Goal: Task Accomplishment & Management: Use online tool/utility

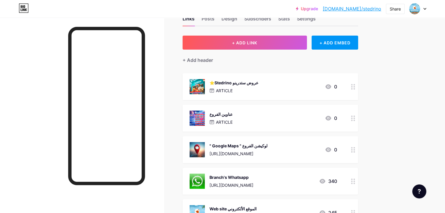
scroll to position [29, 0]
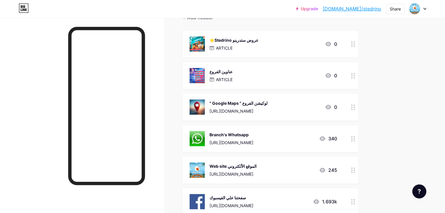
scroll to position [58, 0]
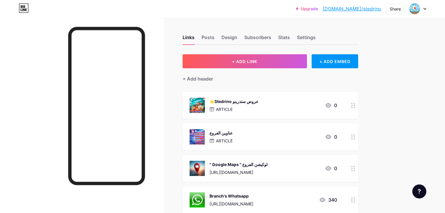
click at [258, 106] on div "ARTICLE" at bounding box center [233, 109] width 49 height 6
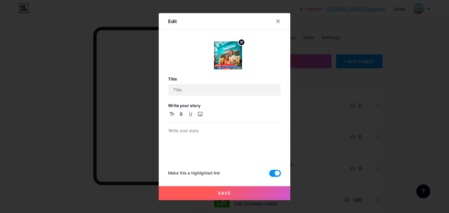
type input "⭐️Stedrino عروض ستدرينو"
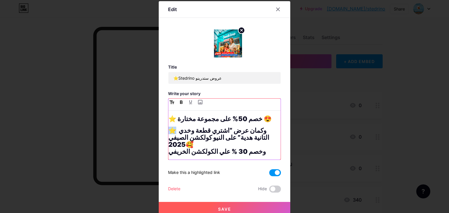
drag, startPoint x: 176, startPoint y: 132, endPoint x: 168, endPoint y: 132, distance: 7.9
click at [168, 132] on strong "⭐ وكمان عرض “اشتري قطعة وخدي التانية هدية” على النيو كولكشن الصيفي 2025🥰 وخصم 3…" at bounding box center [219, 141] width 102 height 29
copy strong "⭐"
click at [168, 146] on strong "⭐ وكمان عرض “اشتري قطعة وخدي التانية هدية” على النيو كولكشن الصيفي 2025🥰 وخصم 3…" at bounding box center [219, 141] width 102 height 29
paste div
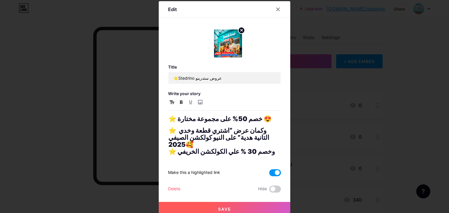
click at [215, 202] on button "Save" at bounding box center [225, 209] width 132 height 14
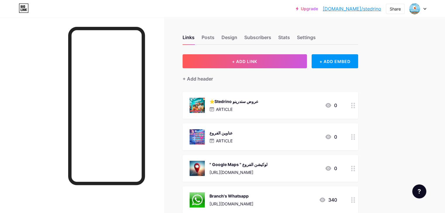
click at [303, 137] on div "عناوين الفروع ARTICLE 0" at bounding box center [262, 137] width 147 height 15
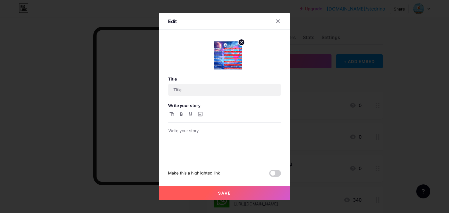
type input "عناوين الفروع"
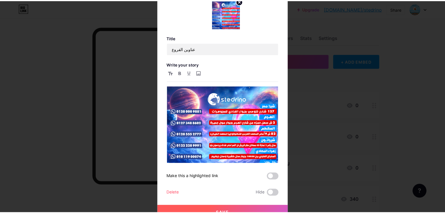
scroll to position [25, 0]
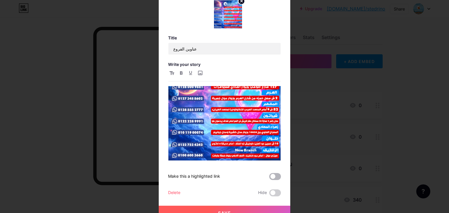
click at [275, 175] on span at bounding box center [275, 176] width 12 height 7
click at [269, 178] on input "checkbox" at bounding box center [269, 178] width 0 height 0
click at [266, 208] on button "Save" at bounding box center [225, 213] width 132 height 14
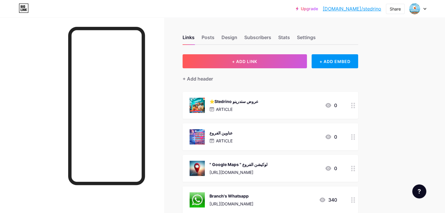
click at [258, 111] on div "ARTICLE" at bounding box center [233, 109] width 49 height 6
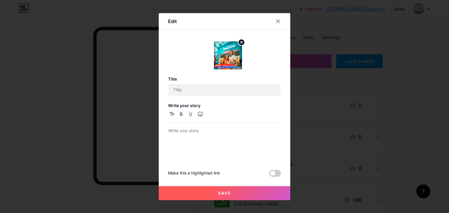
type input "⭐️Stedrino عروض ستدرينو"
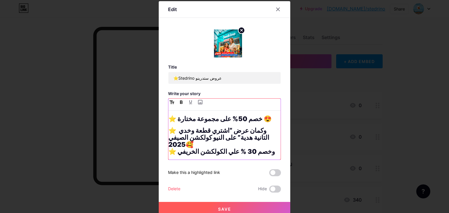
click at [260, 136] on h1 "⭐ وكمان عرض “اشتري قطعة وخدي التانية هدية” على النيو كولكشن الصيفي 2025🥰 ⭐ وخصم…" at bounding box center [224, 141] width 112 height 28
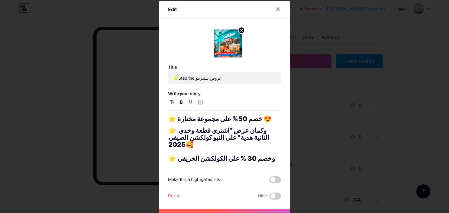
click at [228, 213] on span "Save" at bounding box center [224, 216] width 13 height 5
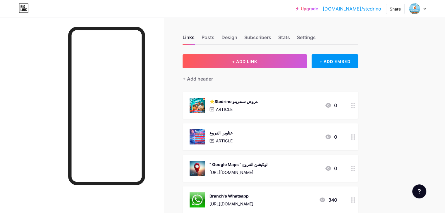
click at [258, 103] on div "⭐️Stedrino عروض ستدرينو" at bounding box center [233, 102] width 49 height 6
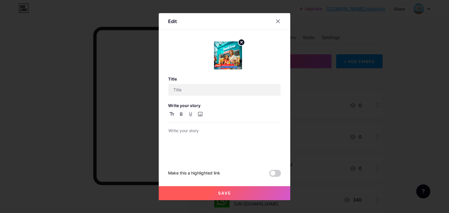
type input "⭐️Stedrino عروض ستدرينو"
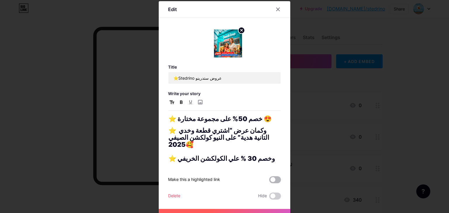
click at [274, 177] on span at bounding box center [275, 180] width 12 height 7
click at [269, 182] on input "checkbox" at bounding box center [269, 182] width 0 height 0
click at [267, 209] on button "Save" at bounding box center [225, 216] width 132 height 14
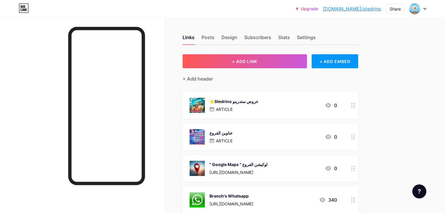
click at [244, 104] on div "⭐️Stedrino عروض ستدرينو ARTICLE" at bounding box center [233, 105] width 49 height 15
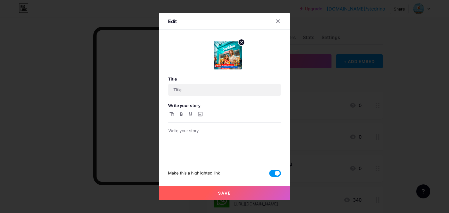
type input "⭐️Stedrino عروض ستدرينو"
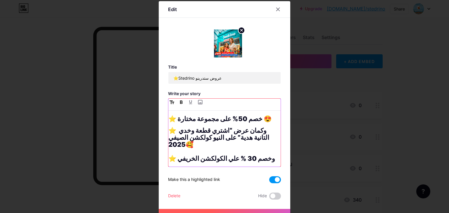
click at [259, 145] on h1 "⭐ وكمان عرض “اشتري قطعة وخدي التانية هدية” على النيو كولكشن الصيفي 2025🥰 ⭐ وخصم…" at bounding box center [224, 144] width 112 height 35
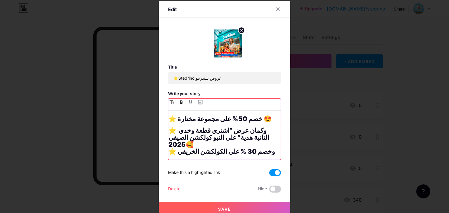
click at [267, 126] on div "⭐️ خصم 50% على مجموعة مختارة 😍 ⭐ وكمان عرض “اشتري قطعة وخدي التانية هدية” على ا…" at bounding box center [224, 137] width 112 height 44
click at [278, 131] on h1 "⭐ وكمان عرض “اشتري قطعة وخدي التانية هدية” على النيو كولكشن الصيفي 2025🥰 ⭐ وخصم…" at bounding box center [224, 141] width 112 height 28
click at [274, 124] on div "⭐️ خصم 50% على مجموعة مختارة 😍 ⭐ وكمان عرض “اشتري قطعة وخدي التانية هدية” على ا…" at bounding box center [224, 137] width 112 height 44
drag, startPoint x: 271, startPoint y: 122, endPoint x: 261, endPoint y: 118, distance: 10.2
click at [261, 118] on h1 "⭐️ خصم 50% على مجموعة مختارة 😍" at bounding box center [224, 118] width 112 height 7
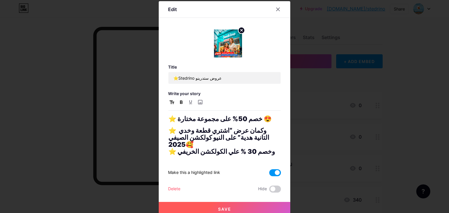
click at [245, 202] on button "Save" at bounding box center [225, 209] width 132 height 14
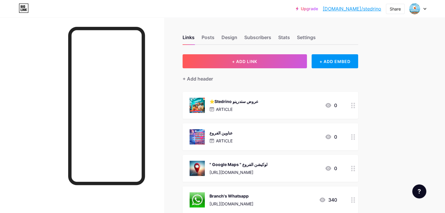
click at [258, 107] on div "ARTICLE" at bounding box center [233, 109] width 49 height 6
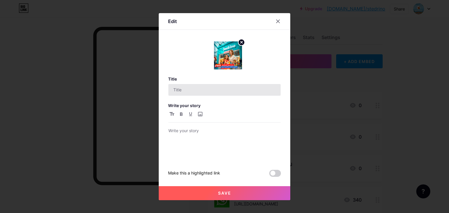
type input "⭐️Stedrino عروض ستدرينو"
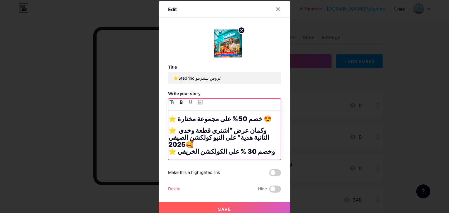
click at [266, 118] on h1 "⭐️ خصم 50% على مجموعة مختارة 😍" at bounding box center [224, 118] width 112 height 7
click at [449, 72] on div at bounding box center [224, 106] width 449 height 213
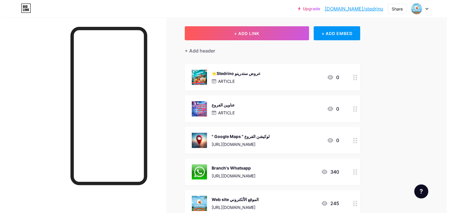
scroll to position [0, 0]
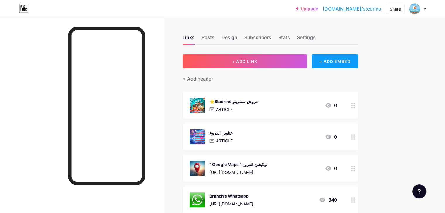
click at [355, 60] on div "+ ADD EMBED" at bounding box center [334, 61] width 46 height 14
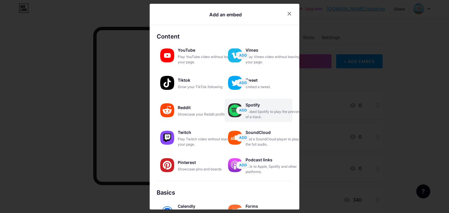
scroll to position [92, 0]
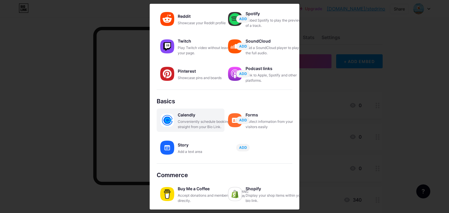
click at [186, 116] on div "Calendly" at bounding box center [207, 115] width 58 height 8
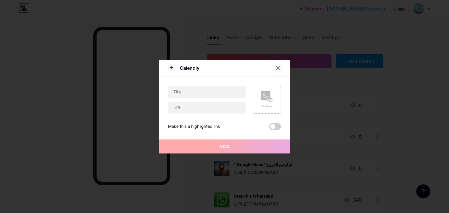
click at [281, 70] on div at bounding box center [278, 68] width 11 height 11
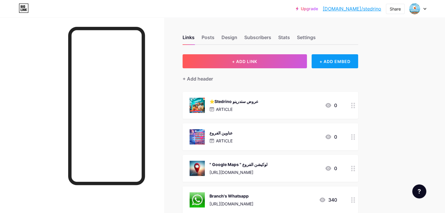
click at [358, 65] on div "+ ADD EMBED" at bounding box center [334, 61] width 46 height 14
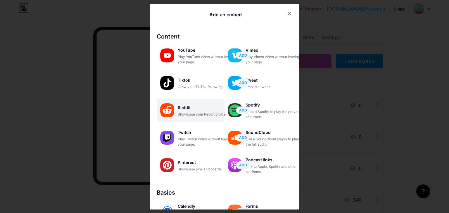
click at [185, 111] on div "Reddit" at bounding box center [207, 108] width 58 height 8
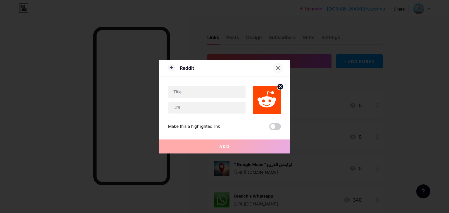
click at [279, 68] on icon at bounding box center [278, 68] width 5 height 5
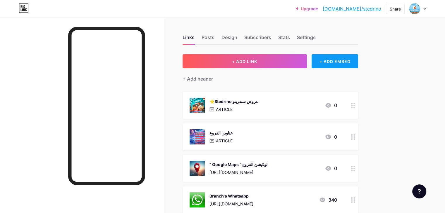
click at [358, 64] on div "+ ADD EMBED" at bounding box center [334, 61] width 46 height 14
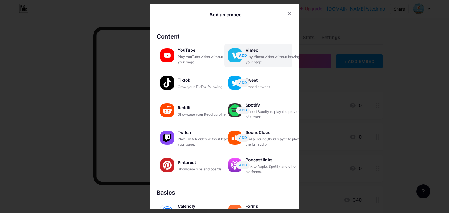
click at [275, 56] on div "Play Vimeo video without leaving your page." at bounding box center [275, 59] width 58 height 11
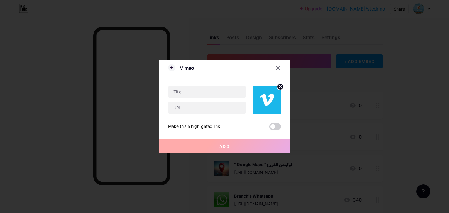
click at [182, 68] on div "Vimeo" at bounding box center [187, 68] width 14 height 7
click at [205, 106] on input "text" at bounding box center [206, 108] width 77 height 12
paste input "[URL][DOMAIN_NAME]"
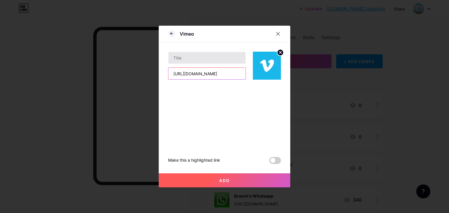
type input "[URL][DOMAIN_NAME]"
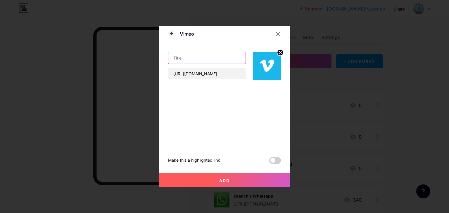
click at [206, 56] on input "text" at bounding box center [206, 58] width 77 height 12
type input "00"
click at [237, 182] on button "Add" at bounding box center [225, 181] width 132 height 14
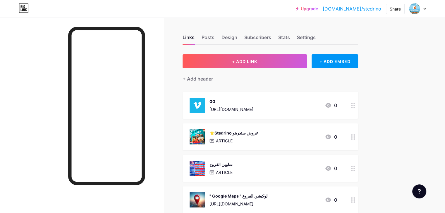
click at [240, 104] on div "00 [URL][DOMAIN_NAME]" at bounding box center [231, 105] width 44 height 15
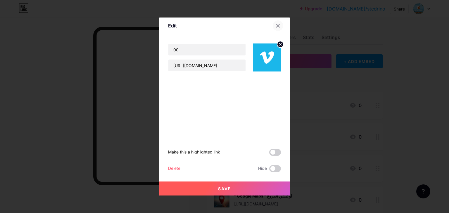
click at [279, 26] on icon at bounding box center [278, 25] width 5 height 5
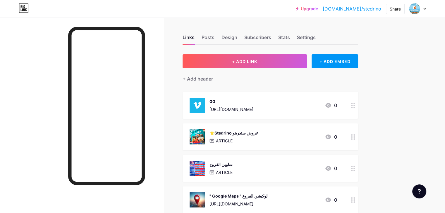
click at [374, 9] on link "[DOMAIN_NAME]/stedrino" at bounding box center [351, 8] width 58 height 7
click at [314, 105] on div "00 [URL][DOMAIN_NAME] 0" at bounding box center [262, 105] width 147 height 15
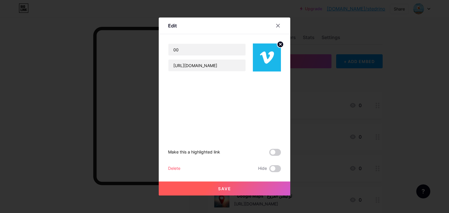
click at [177, 165] on div "Make this a highlighted link Delete Hide Save" at bounding box center [224, 122] width 113 height 101
click at [177, 168] on div "Delete" at bounding box center [174, 168] width 12 height 7
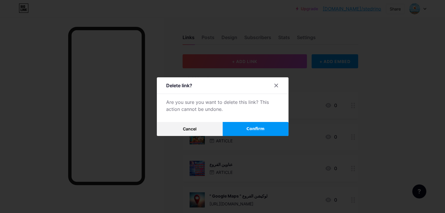
click at [256, 128] on span "Confirm" at bounding box center [255, 129] width 18 height 6
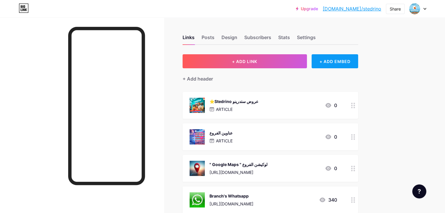
click at [355, 67] on div "+ ADD EMBED" at bounding box center [334, 61] width 46 height 14
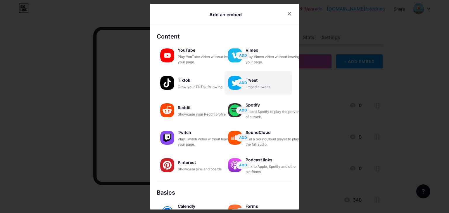
click at [264, 87] on div "Embed a tweet." at bounding box center [275, 86] width 58 height 5
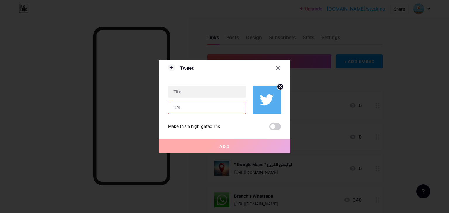
click at [222, 102] on input "text" at bounding box center [206, 108] width 77 height 12
paste input "[URL][DOMAIN_NAME]"
type input "[URL][DOMAIN_NAME]"
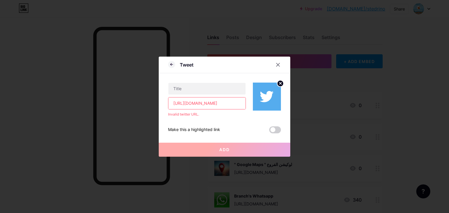
click at [229, 106] on input "[URL][DOMAIN_NAME]" at bounding box center [206, 104] width 77 height 12
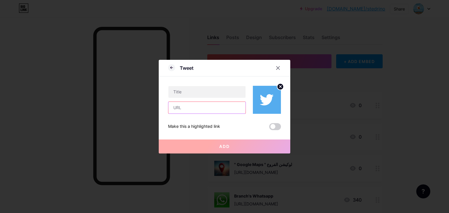
paste input "[URL][DOMAIN_NAME]"
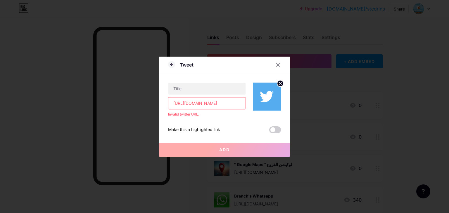
type input "[URL][DOMAIN_NAME]"
click at [190, 113] on div "Invalid twitter URL." at bounding box center [207, 114] width 78 height 5
click at [191, 115] on div "Invalid twitter URL." at bounding box center [207, 114] width 78 height 5
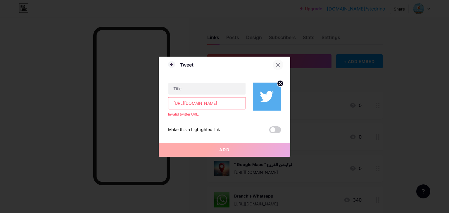
click at [280, 66] on icon at bounding box center [278, 65] width 5 height 5
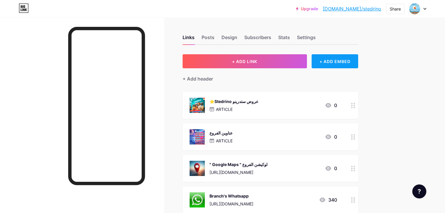
click at [358, 57] on div "+ ADD EMBED" at bounding box center [334, 61] width 46 height 14
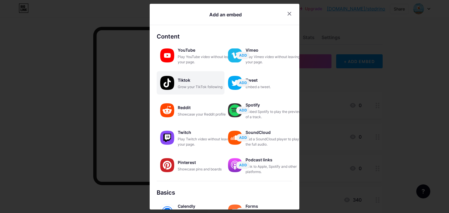
click at [211, 84] on div "Grow your TikTok following" at bounding box center [207, 86] width 58 height 5
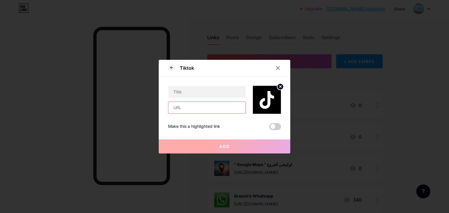
click at [199, 103] on input "text" at bounding box center [206, 108] width 77 height 12
paste input "[URL][DOMAIN_NAME]"
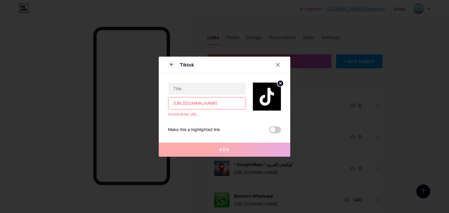
drag, startPoint x: 229, startPoint y: 102, endPoint x: 125, endPoint y: 103, distance: 104.4
click at [125, 103] on div "Tiktok [URL][DOMAIN_NAME] Invalid tiktok URL. Make this a highlighted link Add …" at bounding box center [224, 106] width 449 height 213
paste input "/video/7549553567162567952swear"
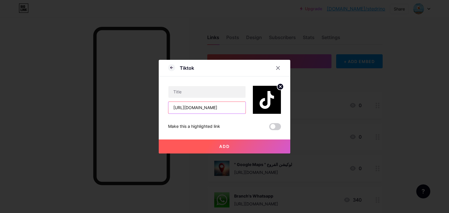
scroll to position [0, 76]
type input "[URL][DOMAIN_NAME]"
click at [221, 144] on span "Add" at bounding box center [224, 146] width 11 height 5
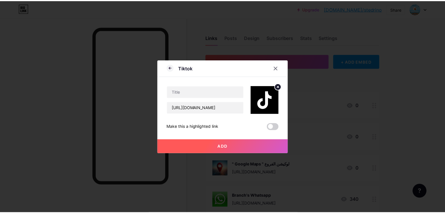
scroll to position [0, 0]
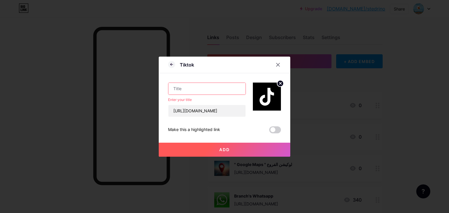
click at [220, 90] on input "text" at bounding box center [206, 89] width 77 height 12
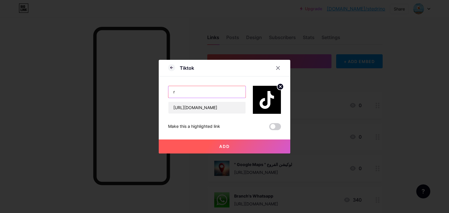
type input "r"
click at [220, 149] on button "Add" at bounding box center [225, 147] width 132 height 14
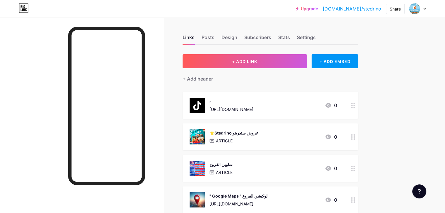
click at [253, 109] on div "[URL][DOMAIN_NAME]" at bounding box center [231, 109] width 44 height 6
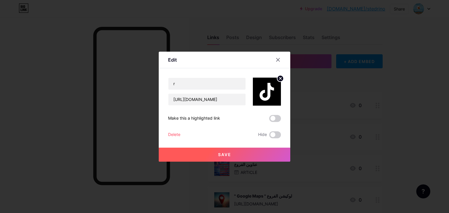
click at [172, 134] on div "Delete" at bounding box center [174, 135] width 12 height 7
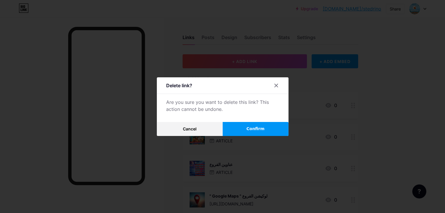
click at [242, 128] on button "Confirm" at bounding box center [255, 129] width 66 height 14
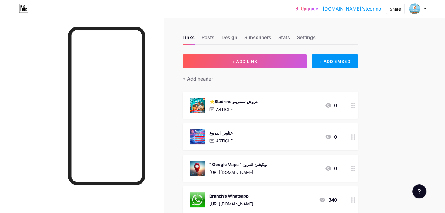
click at [62, 82] on div at bounding box center [82, 124] width 164 height 213
